Goal: Navigation & Orientation: Find specific page/section

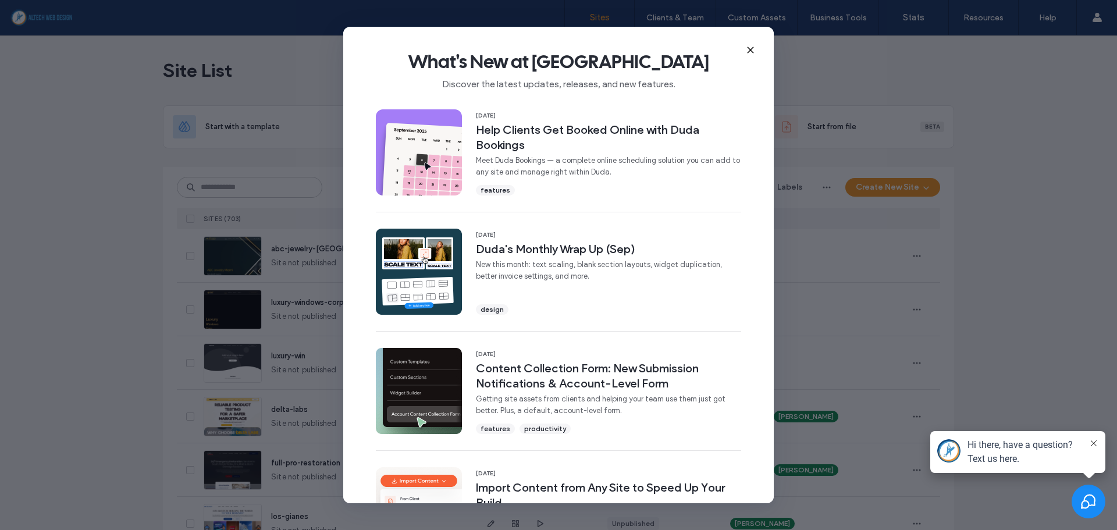
click at [750, 52] on icon at bounding box center [750, 49] width 9 height 9
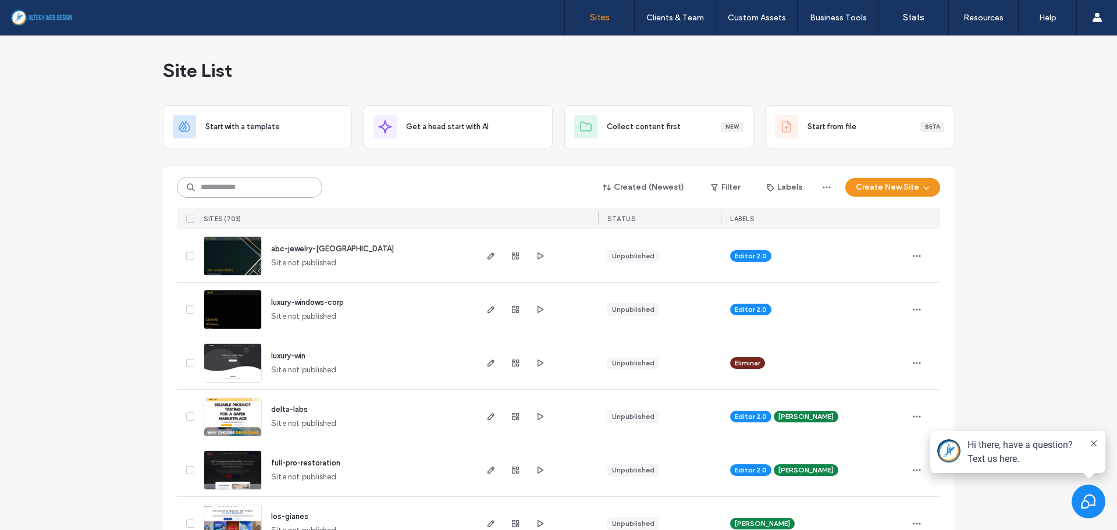
click at [219, 187] on input at bounding box center [249, 187] width 145 height 21
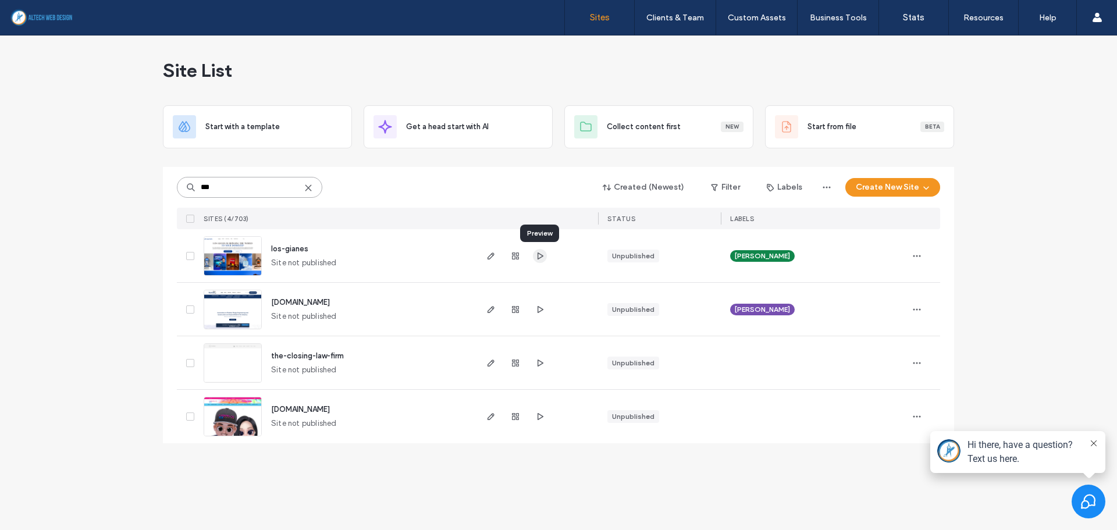
type input "***"
click at [543, 259] on icon "button" at bounding box center [539, 255] width 9 height 9
click at [514, 254] on use "button" at bounding box center [515, 255] width 7 height 7
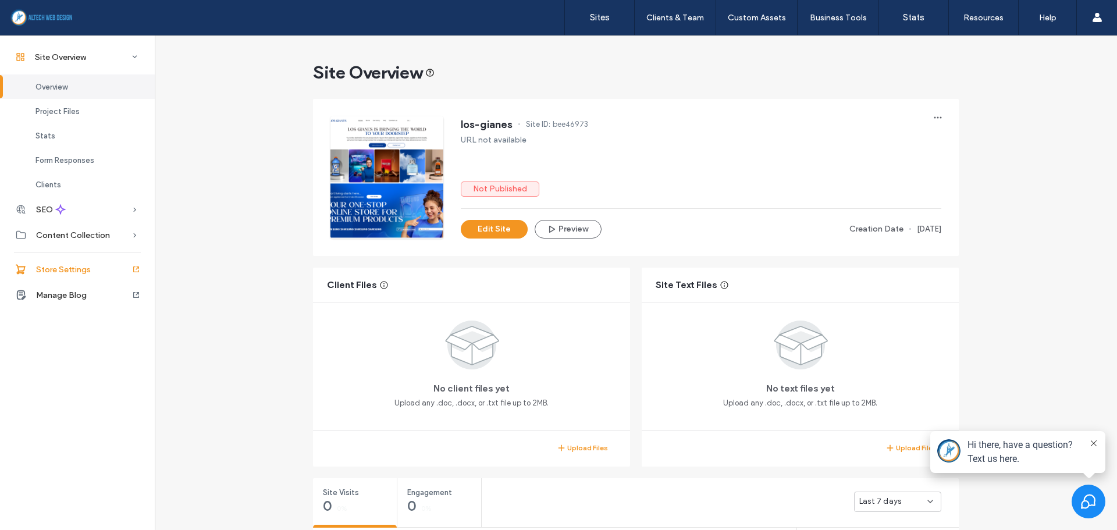
click at [85, 275] on div "Store Settings" at bounding box center [77, 269] width 155 height 26
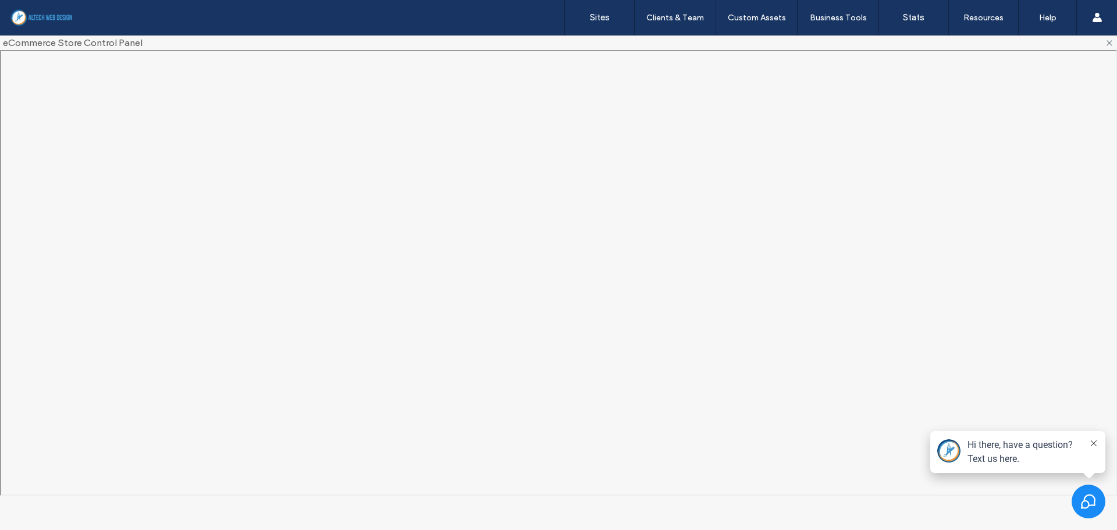
click at [1092, 443] on icon at bounding box center [1094, 443] width 6 height 6
click at [1109, 43] on use at bounding box center [1109, 42] width 5 height 5
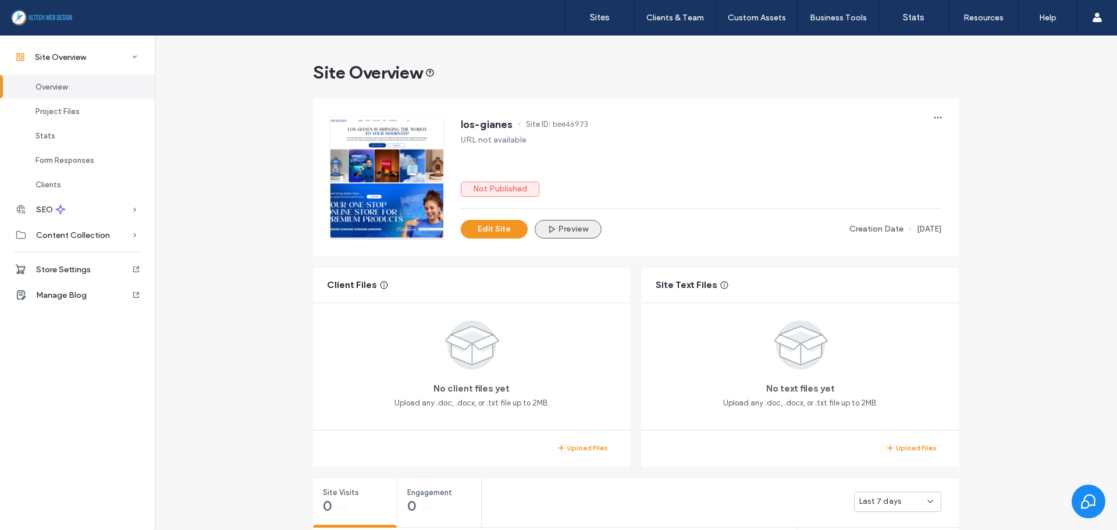
click at [553, 228] on span "button" at bounding box center [553, 229] width 12 height 16
click at [81, 269] on span "Store Settings" at bounding box center [63, 270] width 55 height 10
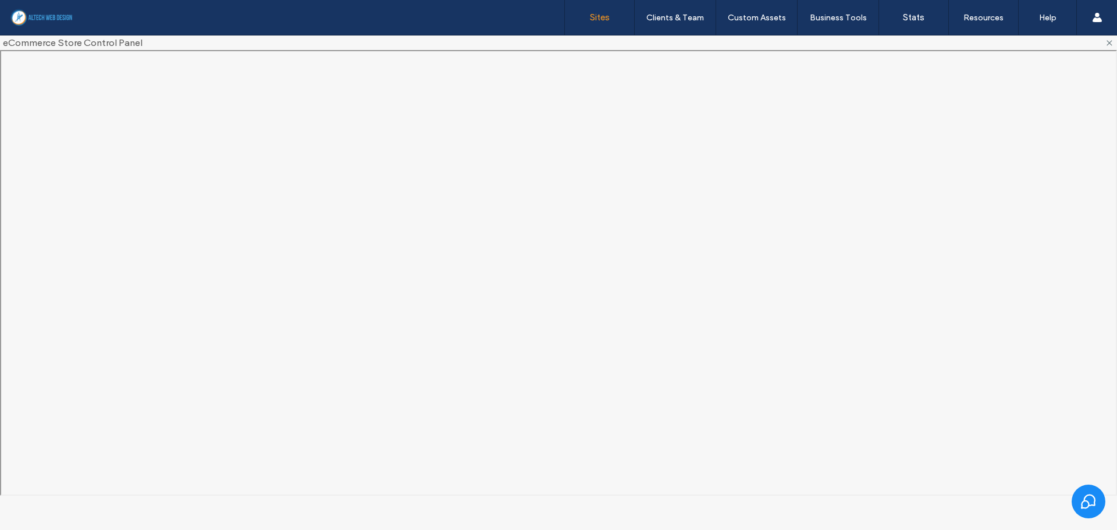
click at [616, 20] on link "Sites" at bounding box center [599, 17] width 69 height 35
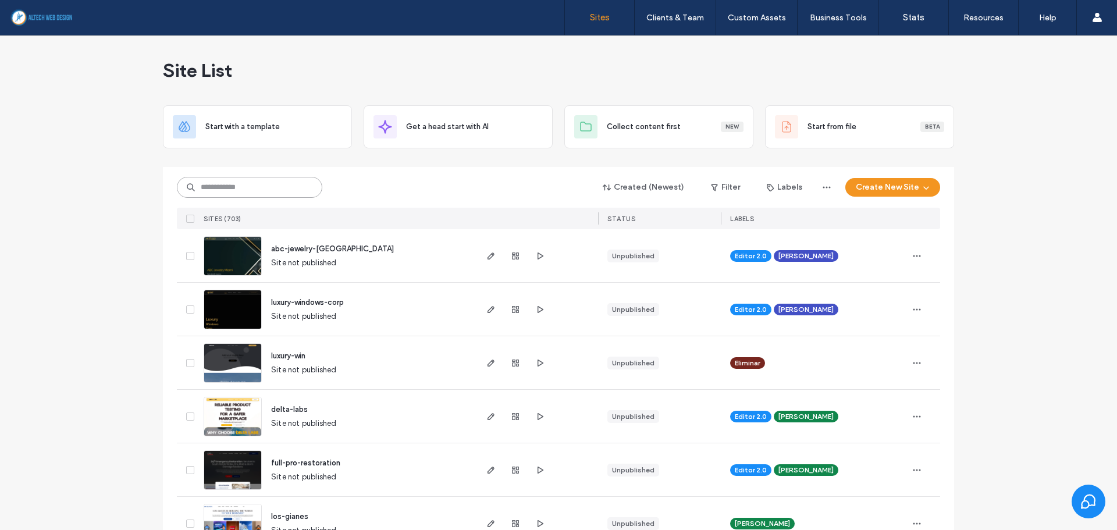
click at [227, 189] on input at bounding box center [249, 187] width 145 height 21
click at [234, 188] on input at bounding box center [249, 187] width 145 height 21
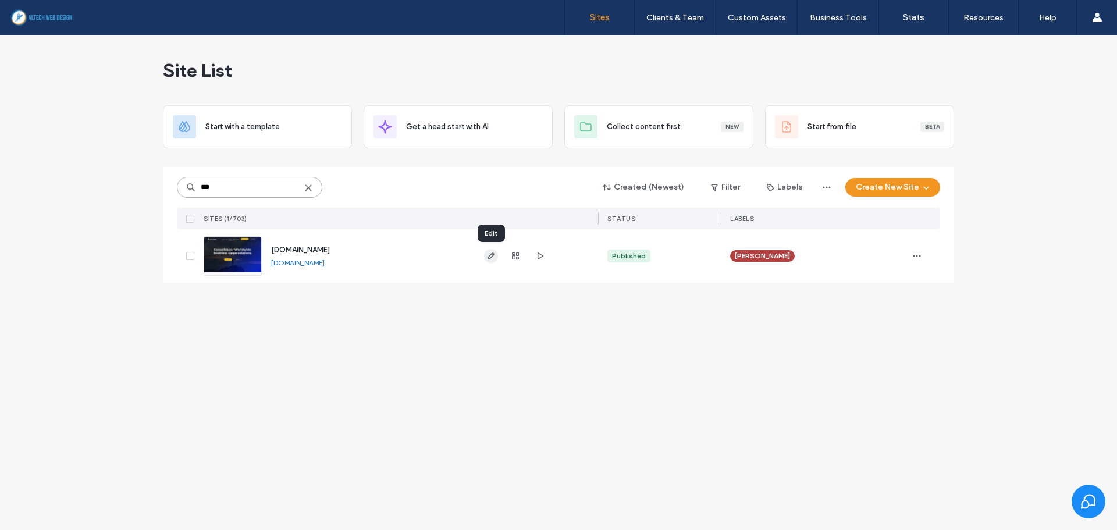
type input "***"
click at [491, 259] on icon "button" at bounding box center [490, 255] width 9 height 9
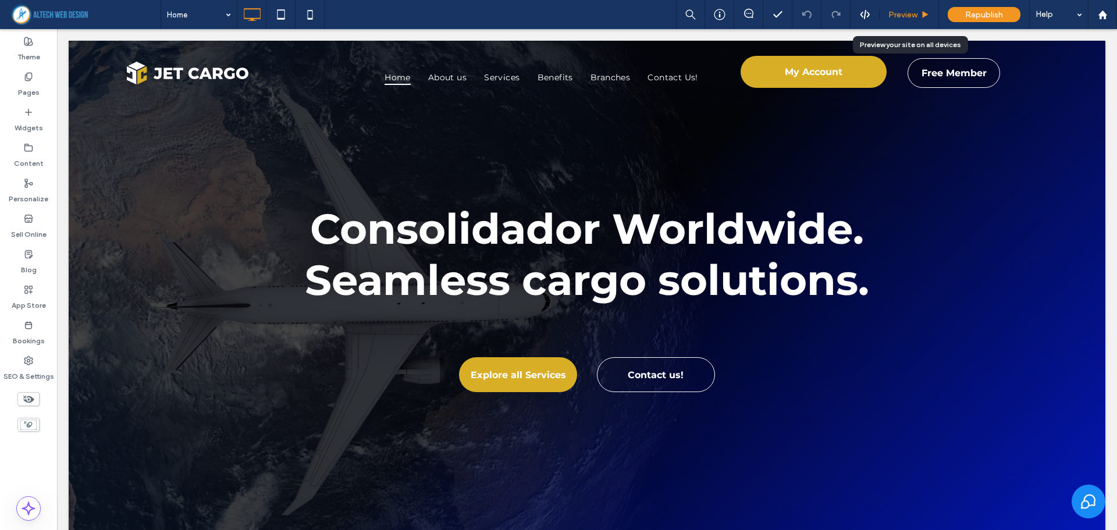
click at [915, 22] on div "Preview" at bounding box center [908, 14] width 59 height 29
click at [906, 8] on div "Preview" at bounding box center [908, 14] width 59 height 29
click at [900, 17] on span "Preview" at bounding box center [902, 15] width 29 height 10
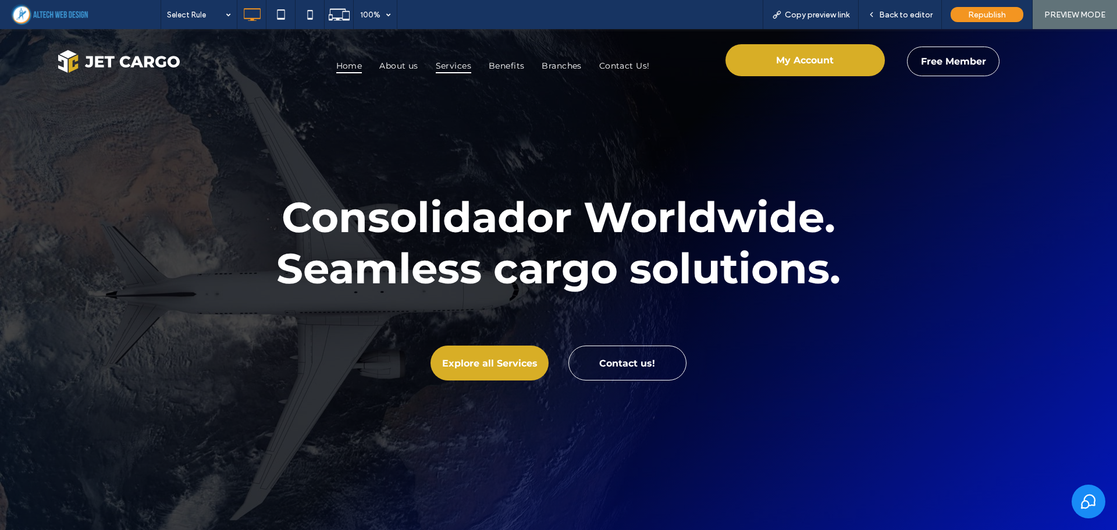
click at [443, 65] on span "Services" at bounding box center [453, 66] width 35 height 16
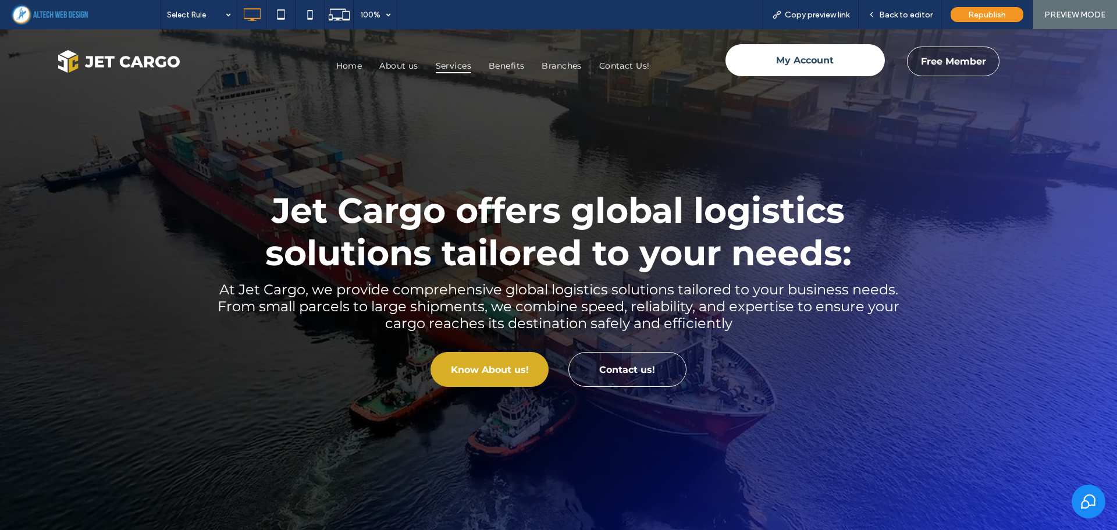
click at [778, 69] on span "My Account" at bounding box center [805, 60] width 58 height 23
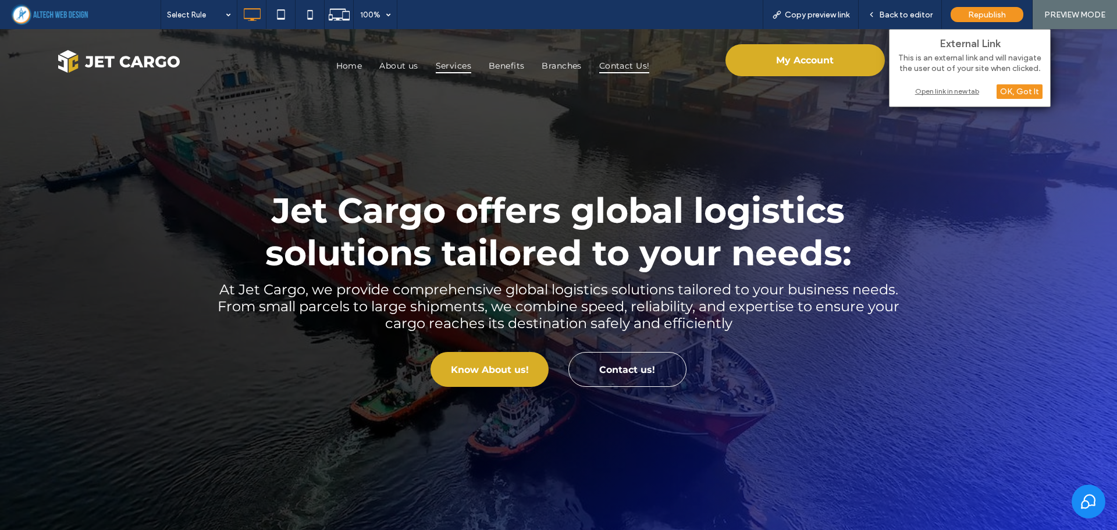
click at [617, 62] on span "Contact Us!" at bounding box center [624, 66] width 51 height 16
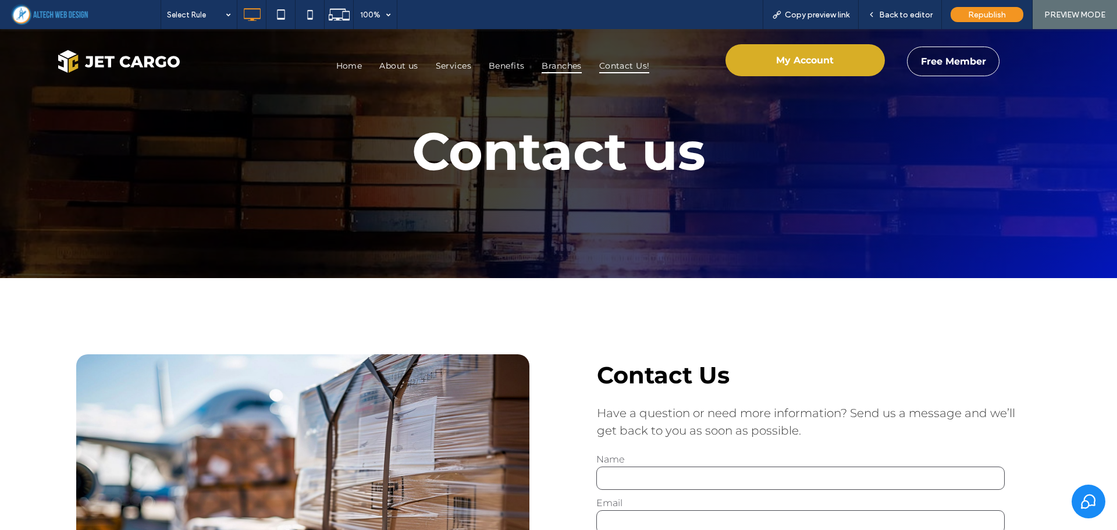
click at [562, 58] on span "Branches" at bounding box center [561, 66] width 40 height 16
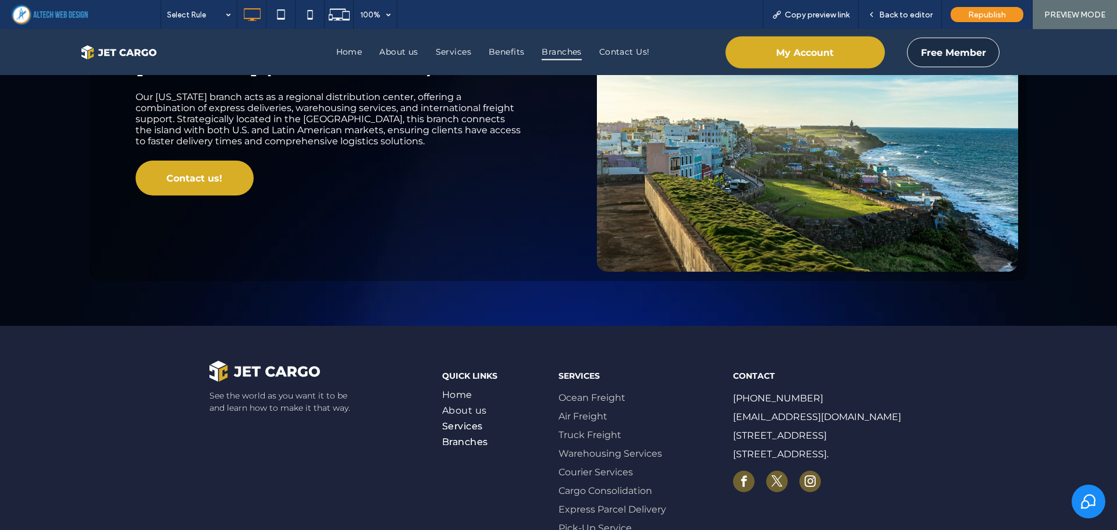
scroll to position [1819, 0]
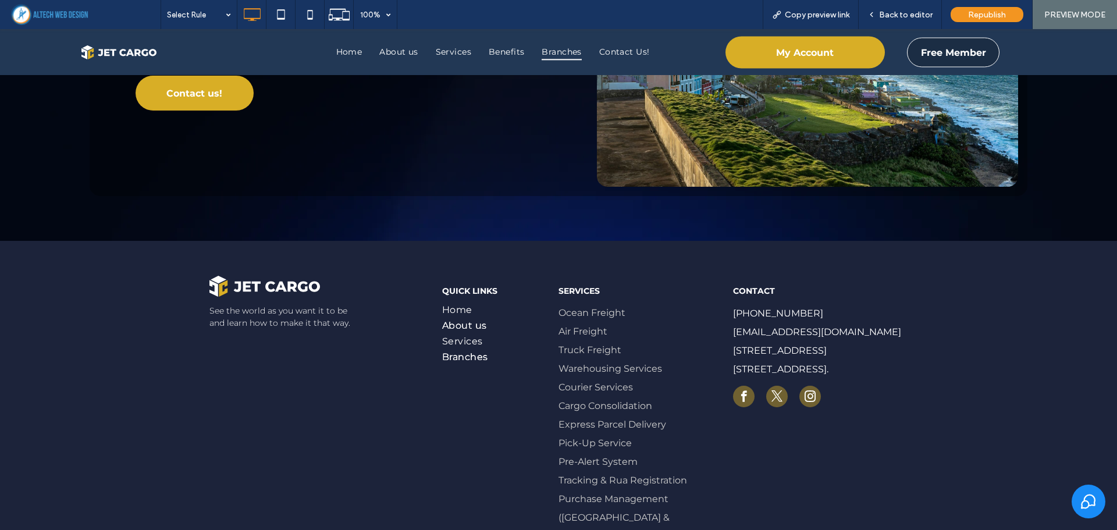
click at [448, 327] on span "About us" at bounding box center [464, 325] width 45 height 11
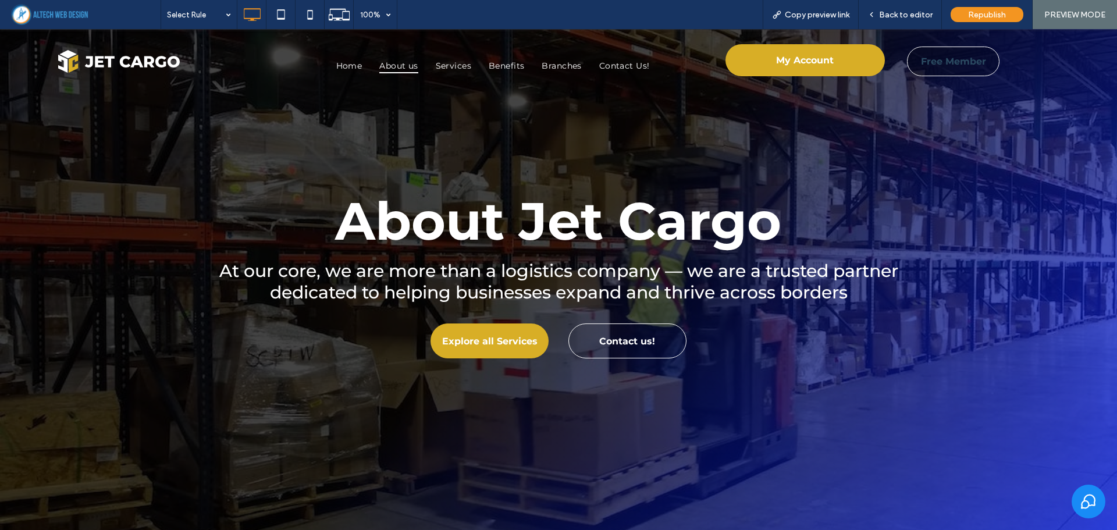
click at [945, 63] on span "Free Member" at bounding box center [953, 61] width 65 height 23
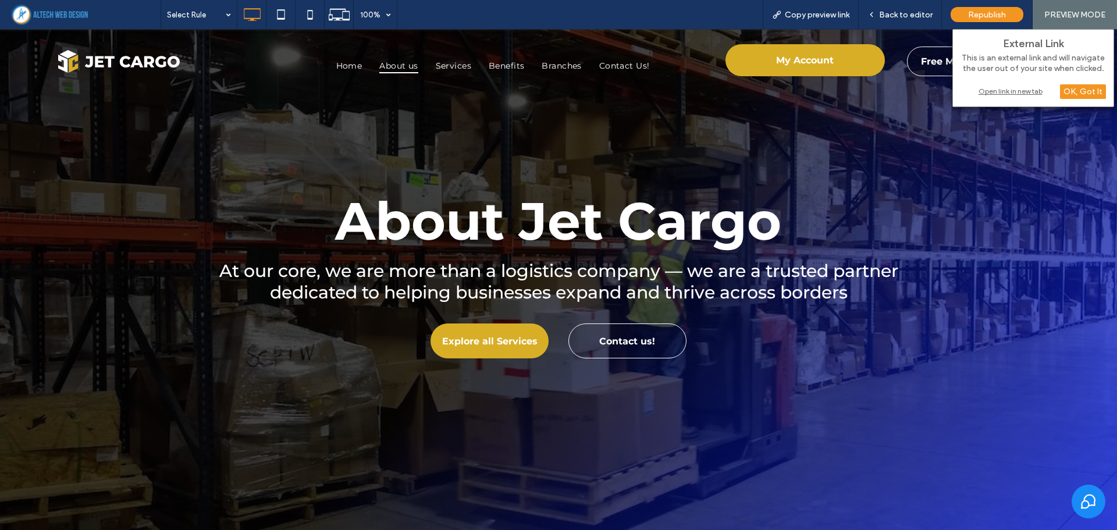
click at [996, 87] on div "Open link in new tab" at bounding box center [1032, 91] width 145 height 12
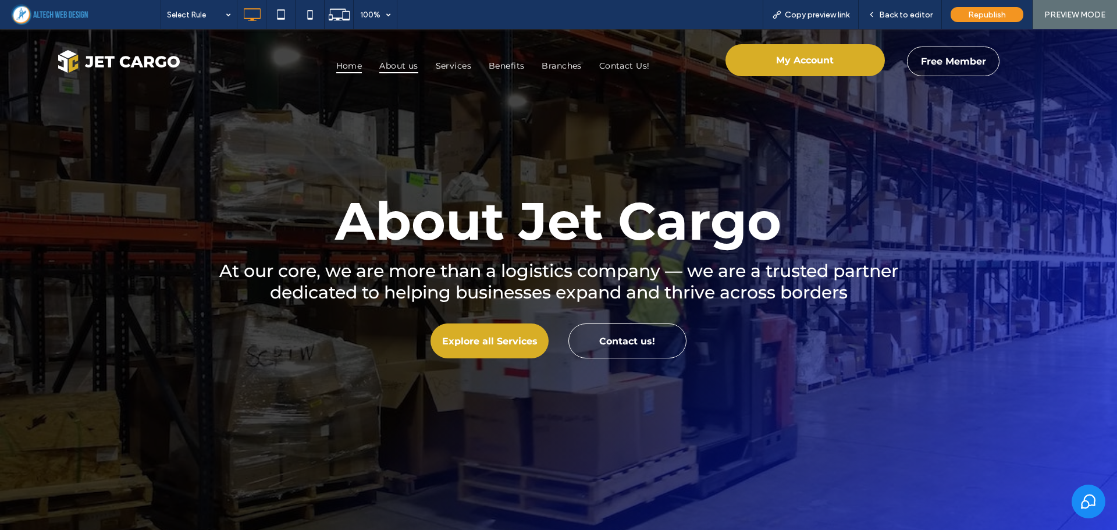
click at [341, 66] on span "Home" at bounding box center [349, 66] width 26 height 16
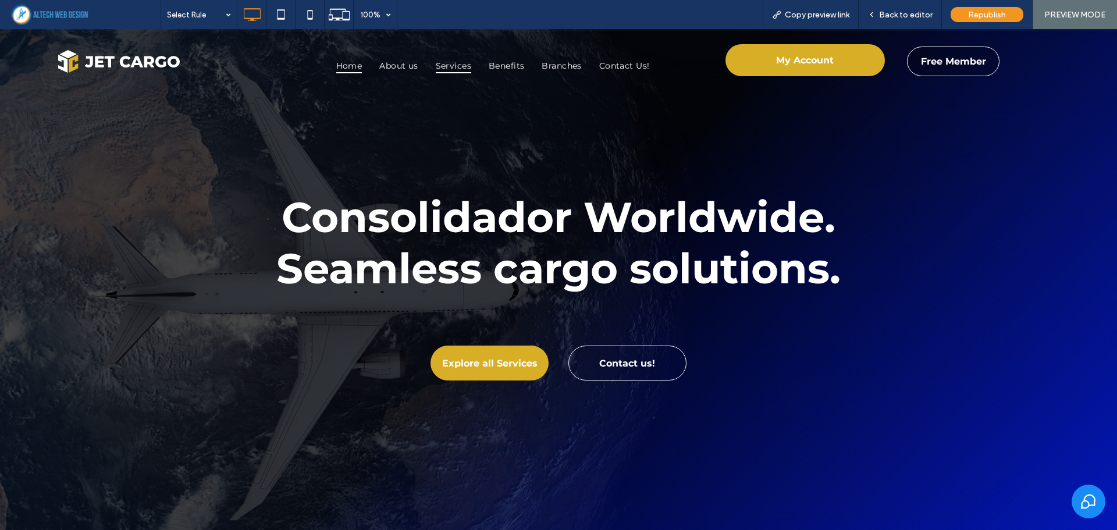
click at [466, 62] on span "Services" at bounding box center [453, 66] width 35 height 16
